Goal: Information Seeking & Learning: Find contact information

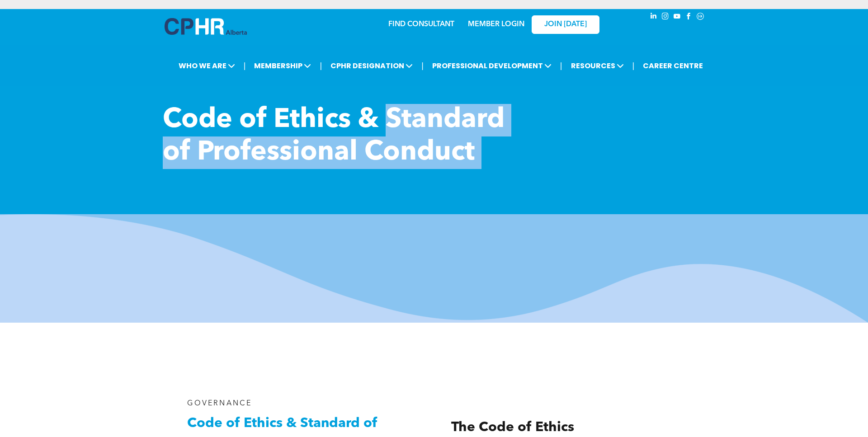
drag, startPoint x: 162, startPoint y: 113, endPoint x: 386, endPoint y: 130, distance: 225.3
click at [388, 130] on div "Code of Ethics & Standard of Professional Conduct" at bounding box center [434, 210] width 868 height 223
click at [350, 152] on span "Code of Ethics & Standard of Professional Conduct" at bounding box center [334, 137] width 342 height 60
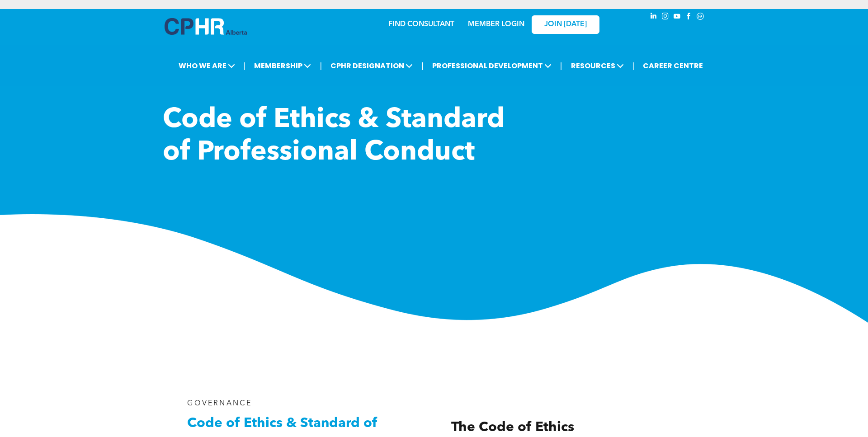
click at [203, 110] on span "Code of Ethics & Standard of Professional Conduct" at bounding box center [334, 137] width 342 height 60
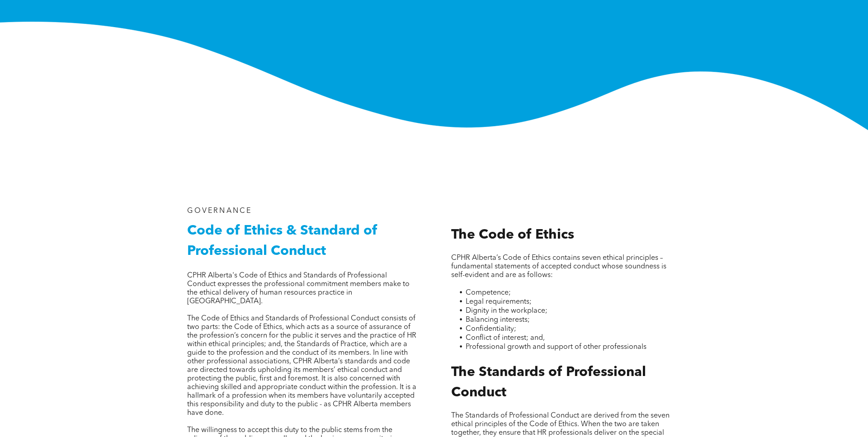
scroll to position [183, 0]
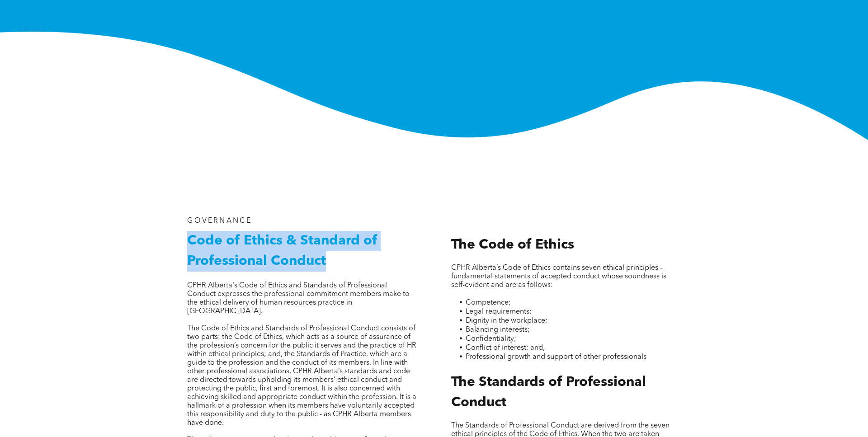
drag, startPoint x: 332, startPoint y: 260, endPoint x: 190, endPoint y: 234, distance: 143.8
click at [190, 234] on h2 "Code of Ethics & Standard of Professional Conduct" at bounding box center [301, 251] width 229 height 41
copy span "Code of Ethics & Standard of Professional Conduct"
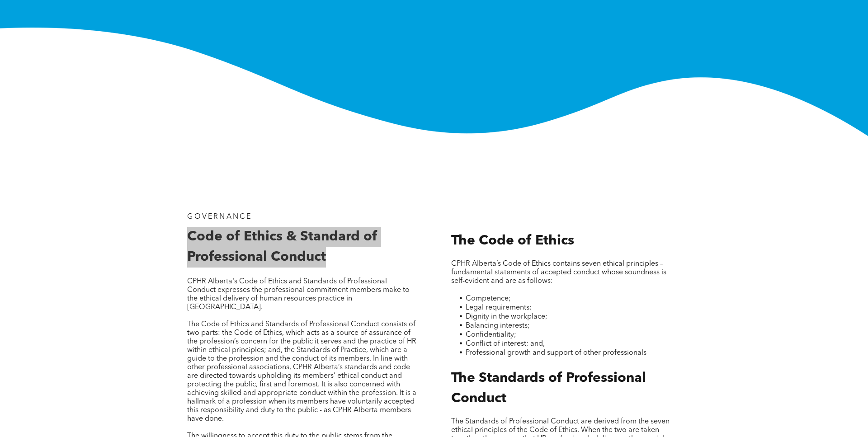
scroll to position [367, 0]
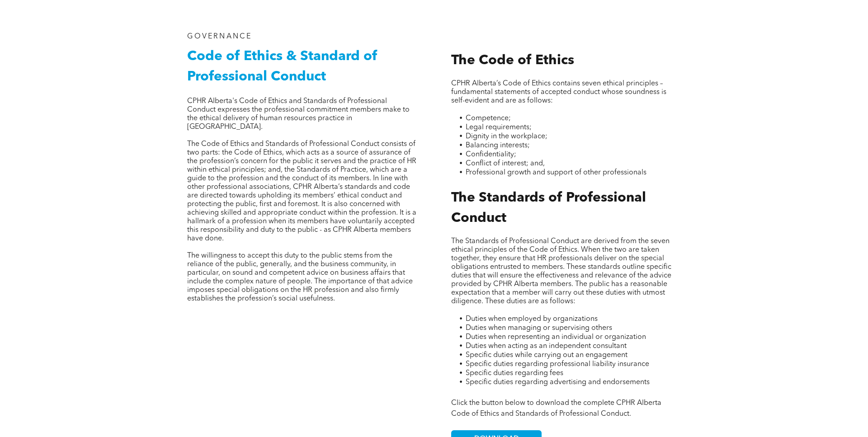
click at [299, 102] on span "CPHR Alberta's Code of Ethics and Standards of Professional Conduct expresses t…" at bounding box center [298, 114] width 222 height 33
click at [448, 81] on div "The Code of Ethics CPHR Alberta’s Code of Ethics contains seven ethical princip…" at bounding box center [566, 240] width 244 height 431
drag, startPoint x: 452, startPoint y: 82, endPoint x: 497, endPoint y: 85, distance: 45.3
click at [497, 85] on span "CPHR Alberta’s Code of Ethics contains seven ethical principles – fundamental s…" at bounding box center [558, 92] width 215 height 24
copy span "CPHR Alberta"
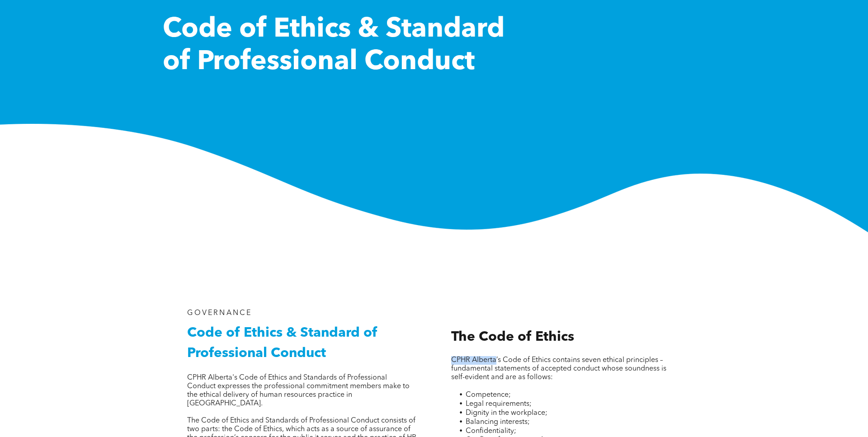
scroll to position [0, 0]
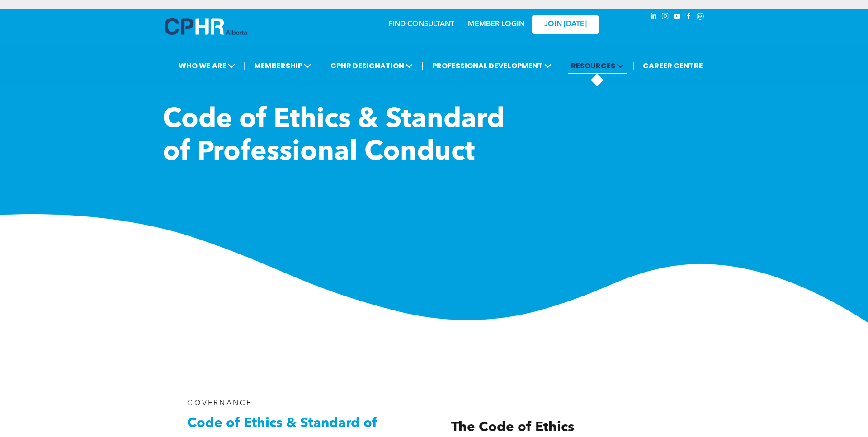
drag, startPoint x: 577, startPoint y: 97, endPoint x: 578, endPoint y: 67, distance: 29.8
click at [577, 97] on div "Code of Ethics & Standard of Professional Conduct" at bounding box center [434, 166] width 868 height 314
click at [437, 24] on div "MEMBER LOGIN" at bounding box center [476, 24] width 83 height 28
click at [435, 26] on div "MEMBER LOGIN" at bounding box center [476, 24] width 83 height 28
click at [372, 28] on div "FIND CONSULTANT" at bounding box center [393, 24] width 83 height 28
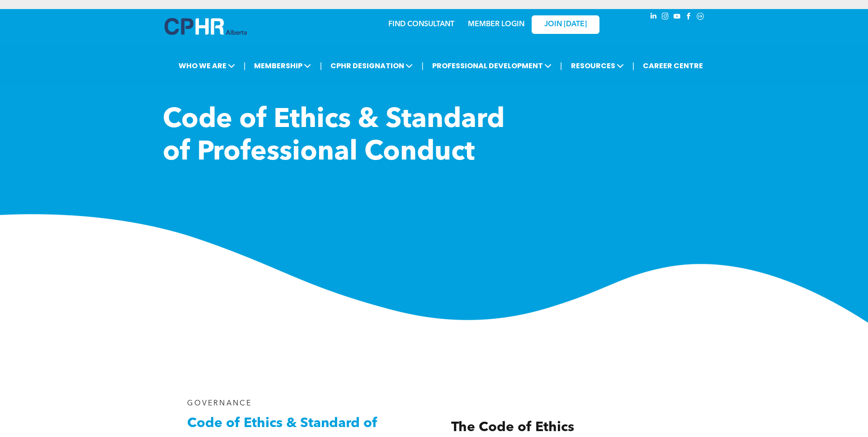
click at [397, 27] on link "FIND CONSULTANT" at bounding box center [421, 24] width 66 height 7
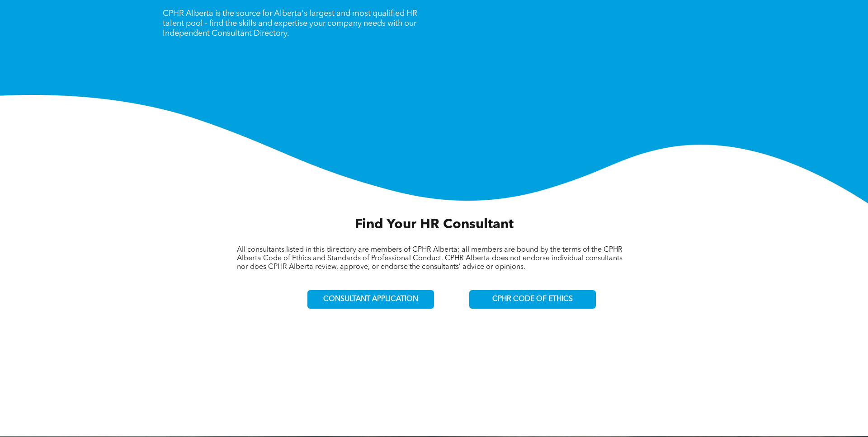
scroll to position [130, 0]
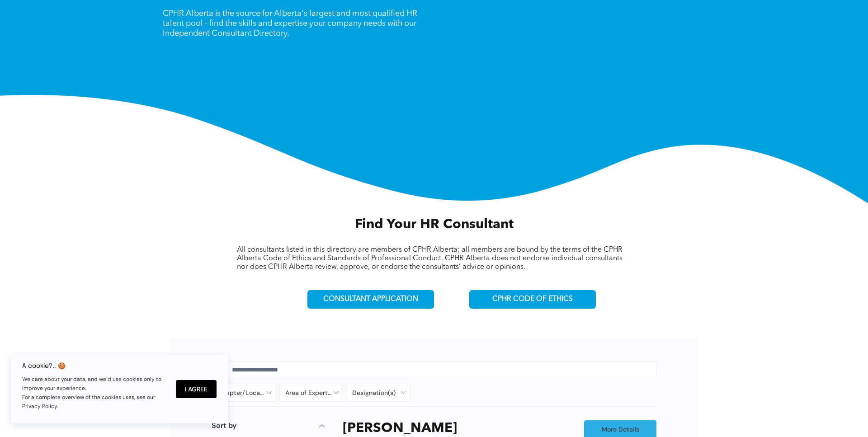
scroll to position [315, 0]
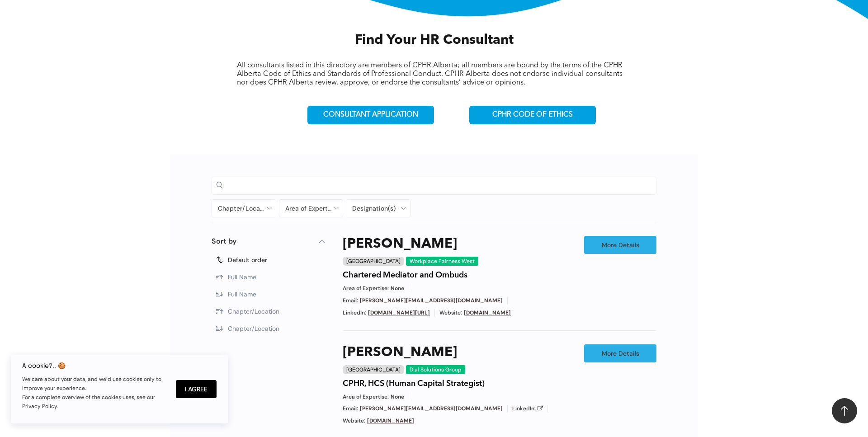
click at [291, 186] on input at bounding box center [441, 186] width 419 height 14
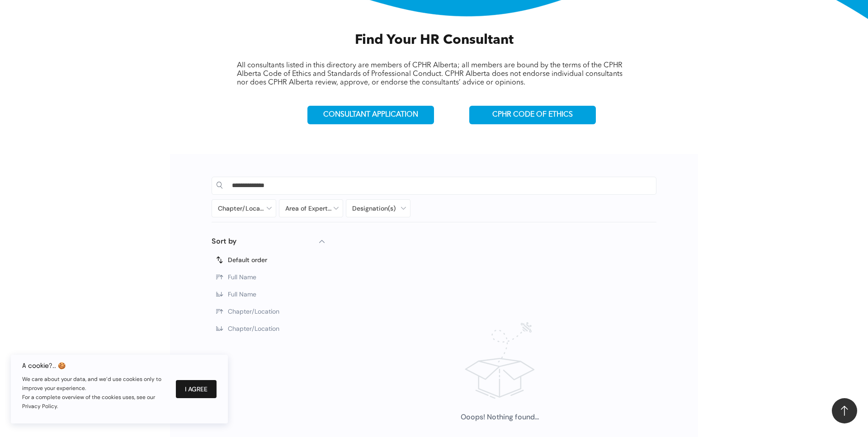
click at [192, 383] on button "I Agree" at bounding box center [196, 389] width 41 height 18
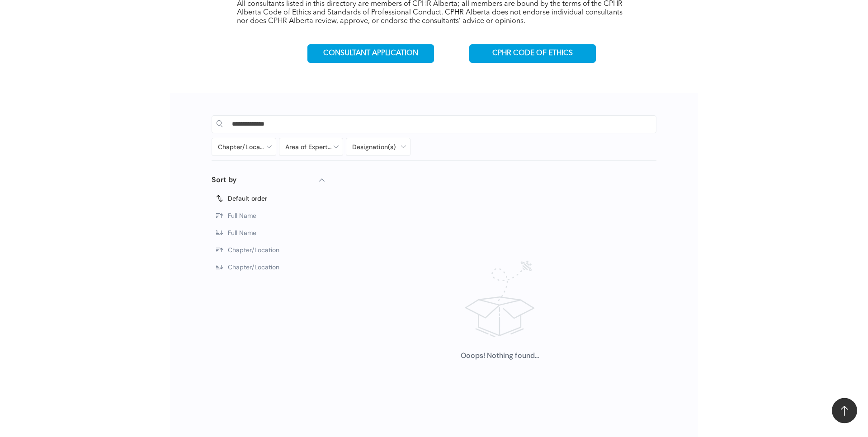
scroll to position [222, 0]
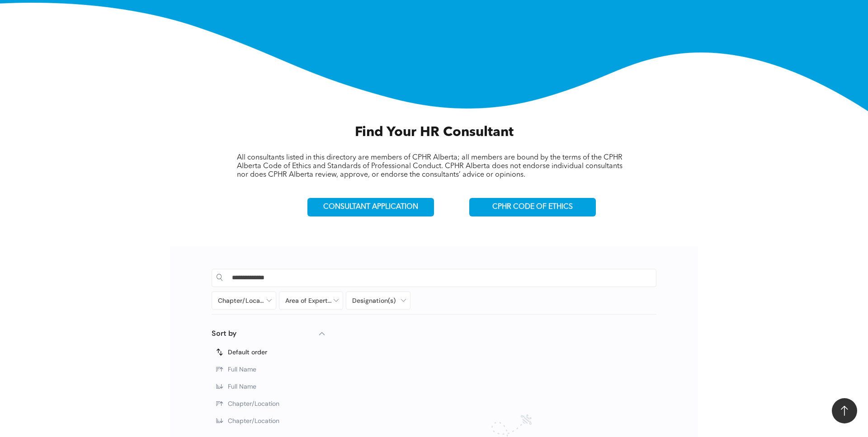
click at [301, 283] on input "**********" at bounding box center [441, 278] width 419 height 14
drag, startPoint x: 303, startPoint y: 282, endPoint x: 207, endPoint y: 281, distance: 95.8
click at [232, 281] on input "**********" at bounding box center [441, 278] width 419 height 14
click at [245, 277] on input "**********" at bounding box center [441, 278] width 419 height 14
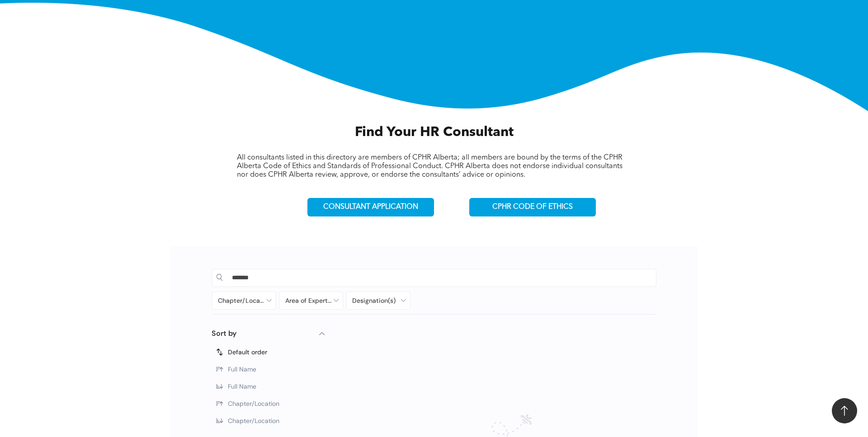
scroll to position [361, 0]
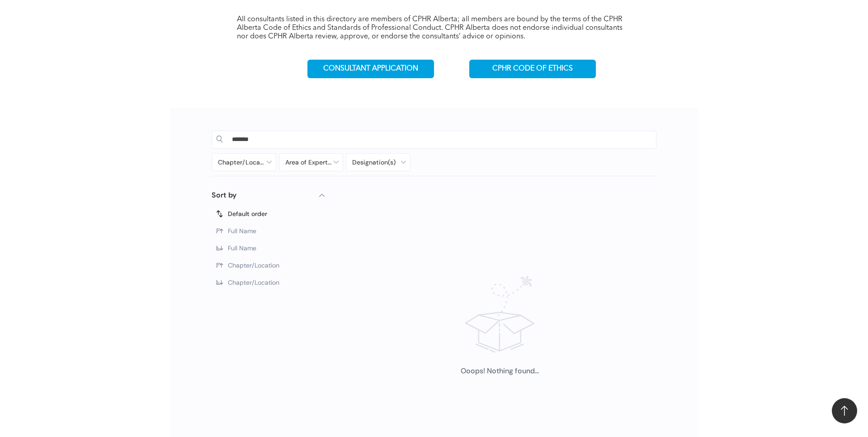
click at [272, 132] on div "*******" at bounding box center [434, 139] width 435 height 18
click at [277, 143] on input "*******" at bounding box center [441, 139] width 419 height 14
click at [273, 161] on div at bounding box center [244, 162] width 64 height 17
click at [460, 182] on div "***** Chapter/Location [GEOGRAPHIC_DATA] [GEOGRAPHIC_DATA] [GEOGRAPHIC_DATA] [G…" at bounding box center [434, 296] width 463 height 340
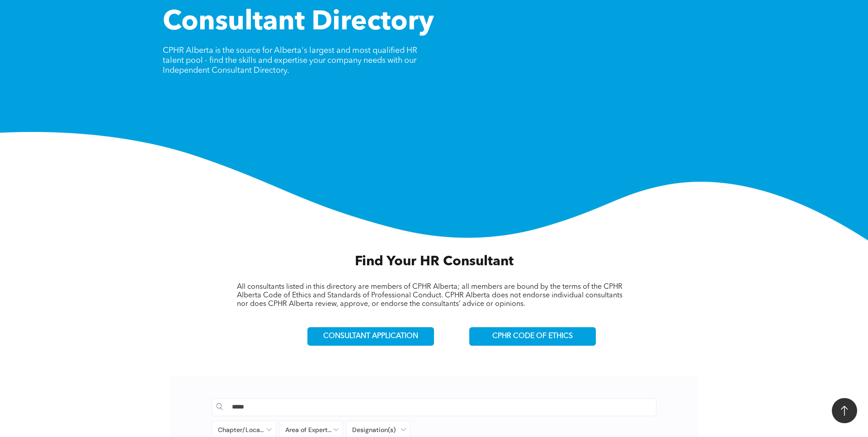
scroll to position [84, 0]
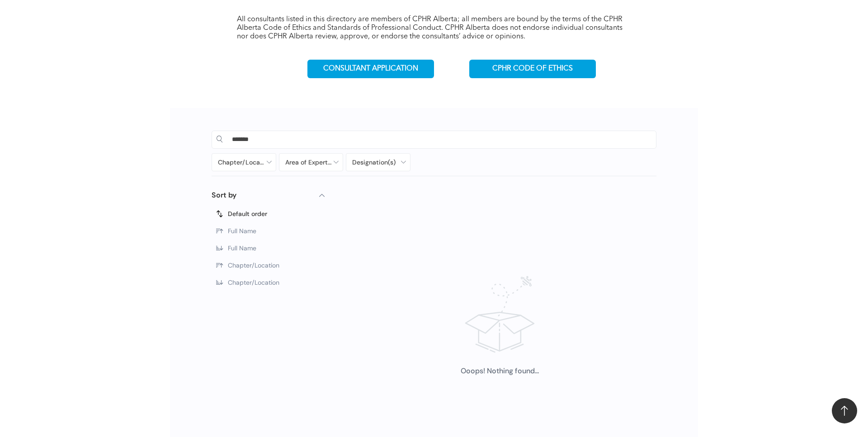
type input "**********"
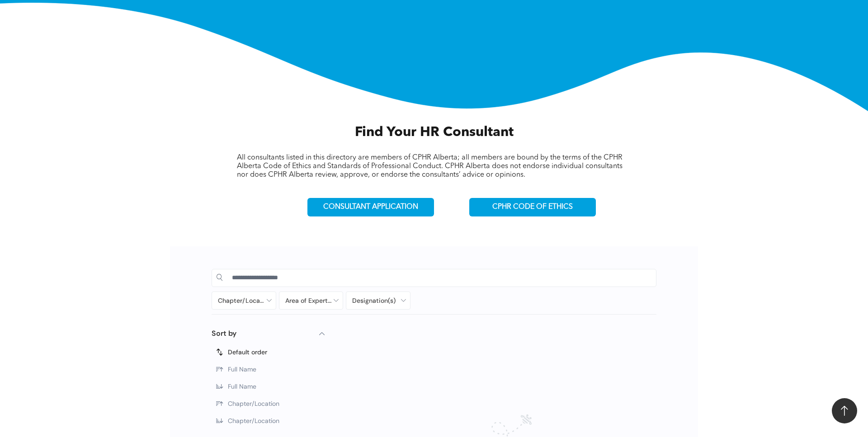
scroll to position [315, 0]
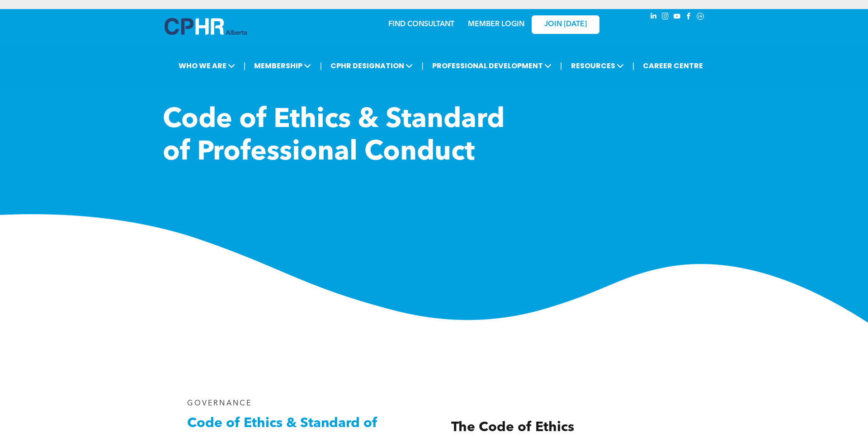
click at [267, 125] on span "Code of Ethics & Standard of Professional Conduct" at bounding box center [334, 137] width 342 height 60
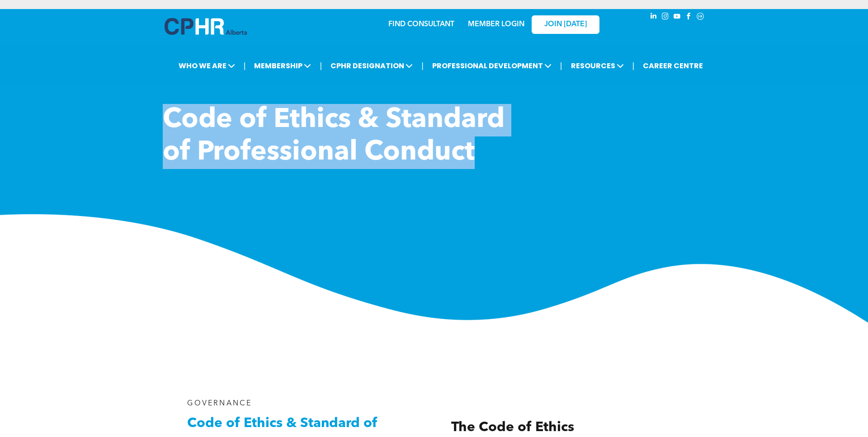
drag, startPoint x: 216, startPoint y: 129, endPoint x: 477, endPoint y: 164, distance: 264.1
click at [477, 164] on h1 "Code of Ethics & Standard of Professional Conduct" at bounding box center [337, 136] width 349 height 65
copy span "Code of Ethics & Standard of Professional Conduct"
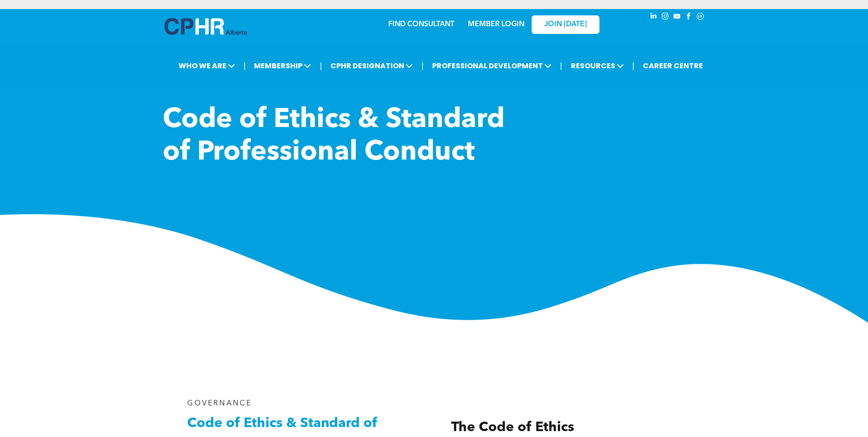
click at [405, 85] on div "| WHO WE ARE ASSOCIATION About CPHR Alberta Board of Directors Team Chapters FC…" at bounding box center [434, 65] width 868 height 41
